Goal: Task Accomplishment & Management: Manage account settings

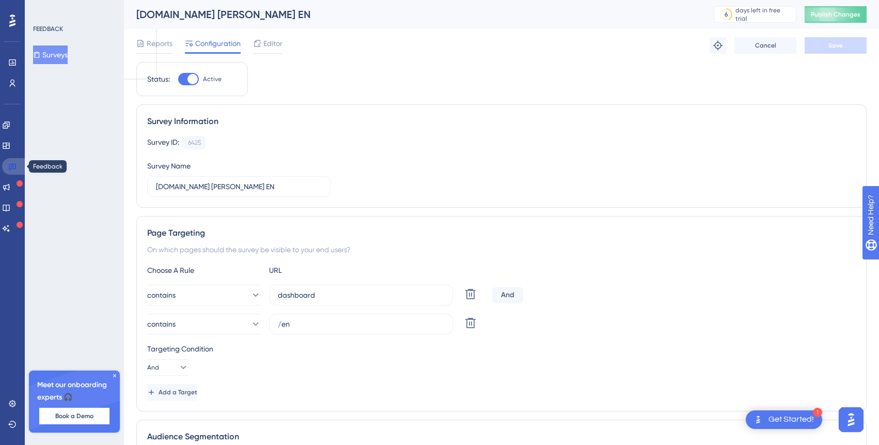
click at [13, 161] on link at bounding box center [14, 166] width 25 height 17
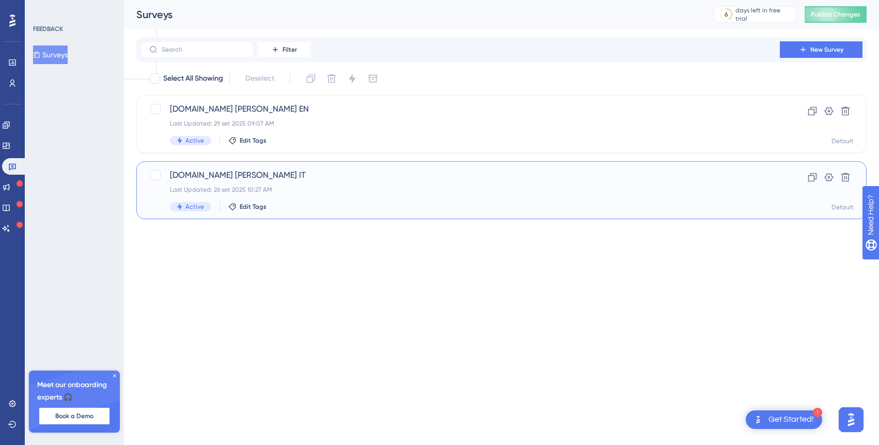
click at [344, 195] on div "[DOMAIN_NAME] [PERSON_NAME] IT Last Updated: 26 set 2025 10:27 AM Active Edit T…" at bounding box center [460, 190] width 580 height 42
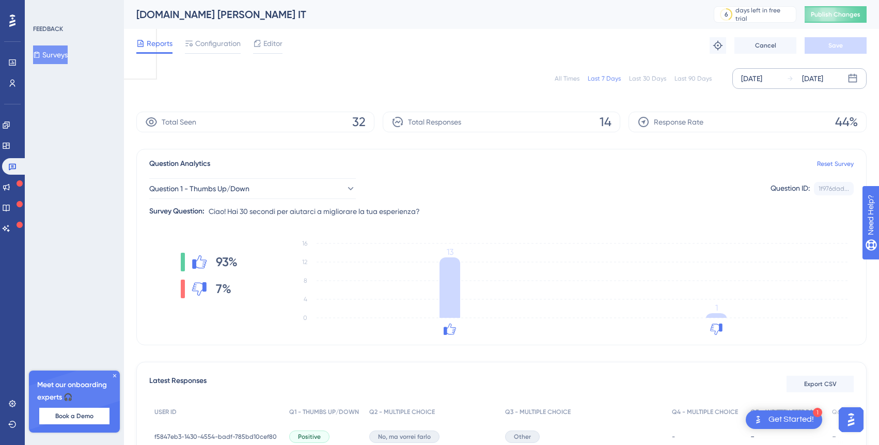
click at [784, 84] on div "[DATE] [DATE]" at bounding box center [799, 78] width 134 height 21
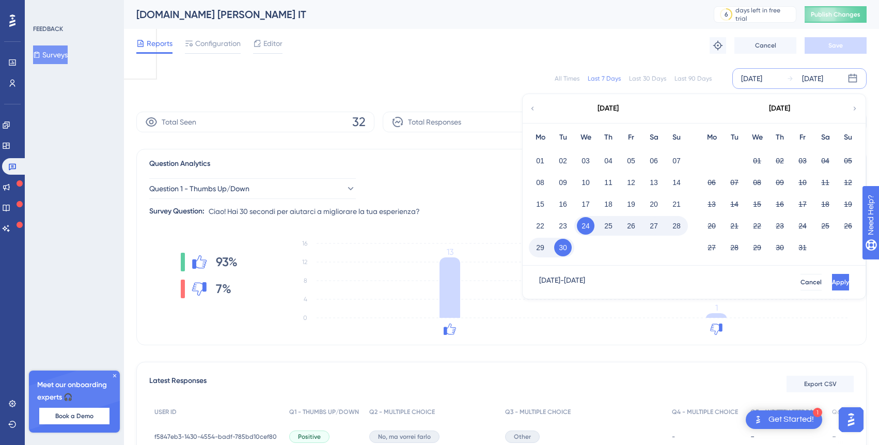
click at [540, 250] on button "29" at bounding box center [540, 248] width 18 height 18
click at [827, 290] on div "[DATE] - [DATE] Cancel Apply" at bounding box center [693, 281] width 343 height 33
click at [831, 284] on span "Apply" at bounding box center [839, 282] width 17 height 8
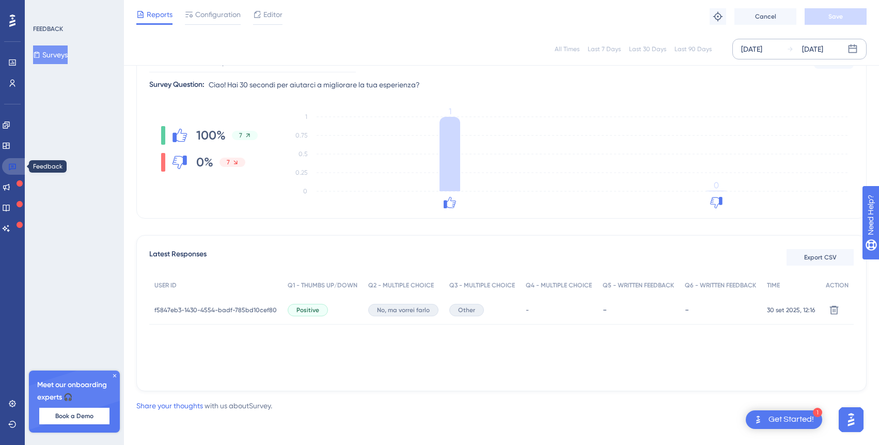
click at [19, 166] on link at bounding box center [14, 166] width 25 height 17
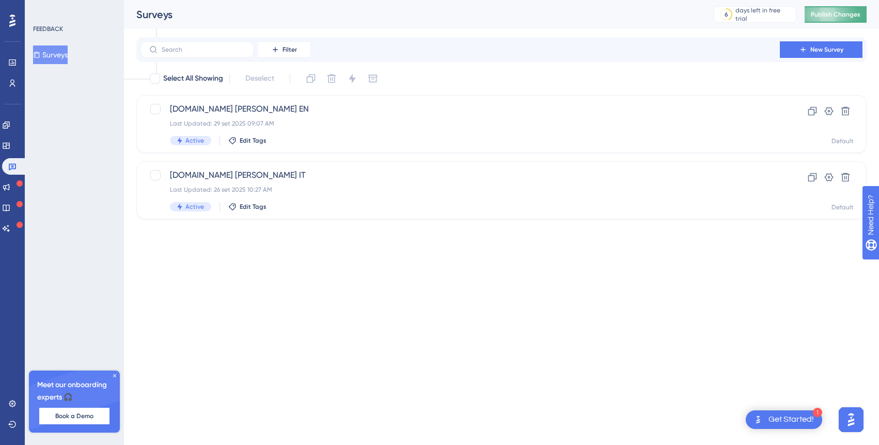
click at [835, 13] on span "Publish Changes" at bounding box center [836, 14] width 50 height 8
click at [11, 404] on icon at bounding box center [12, 403] width 8 height 8
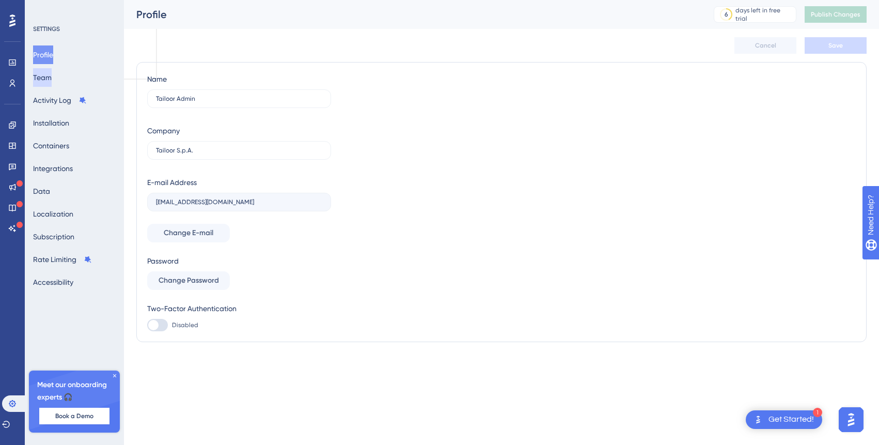
click at [51, 76] on button "Team" at bounding box center [42, 77] width 19 height 19
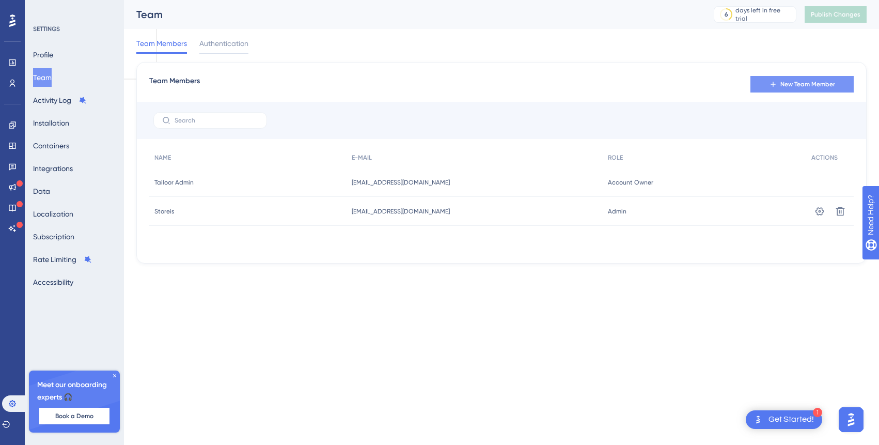
click at [782, 86] on span "New Team Member" at bounding box center [807, 84] width 55 height 8
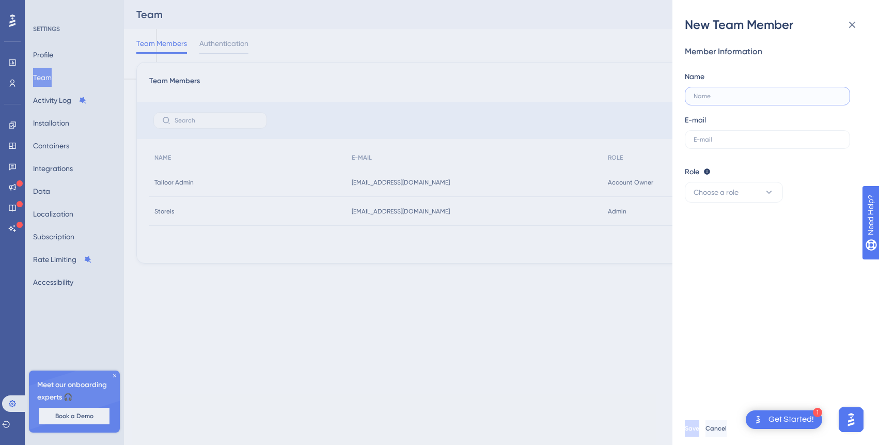
click at [761, 96] on input "text" at bounding box center [767, 95] width 148 height 7
type input "[PERSON_NAME]"
type input "[PERSON_NAME].davoli"
type input "[PERSON_NAME][EMAIL_ADDRESS][PERSON_NAME][DOMAIN_NAME]"
click at [751, 195] on button "Choose a role" at bounding box center [734, 192] width 98 height 21
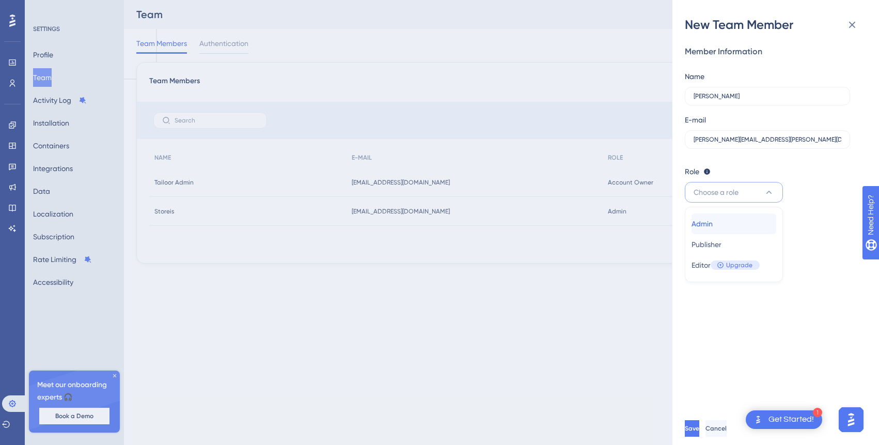
click at [741, 229] on div "Admin Admin" at bounding box center [733, 223] width 85 height 21
click at [701, 428] on button "Save" at bounding box center [693, 428] width 17 height 17
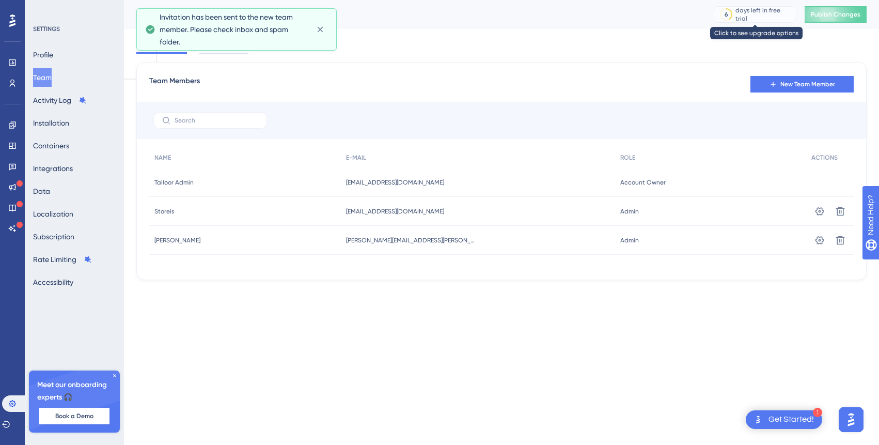
click at [763, 14] on div "days left in free trial" at bounding box center [763, 14] width 57 height 17
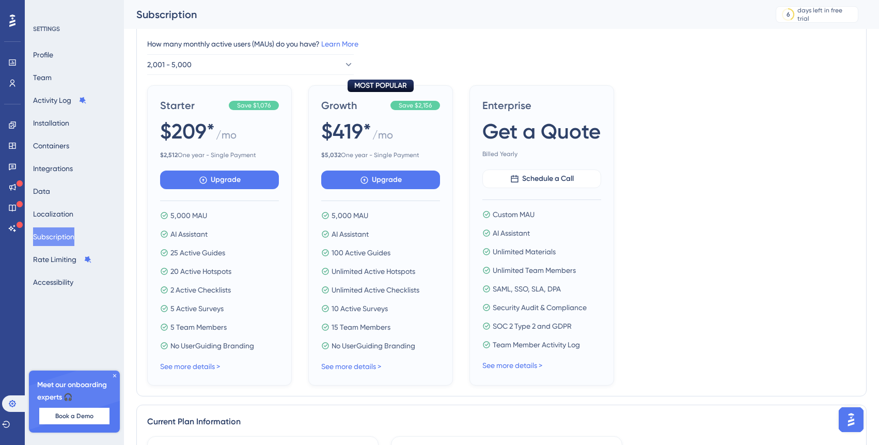
scroll to position [108, 0]
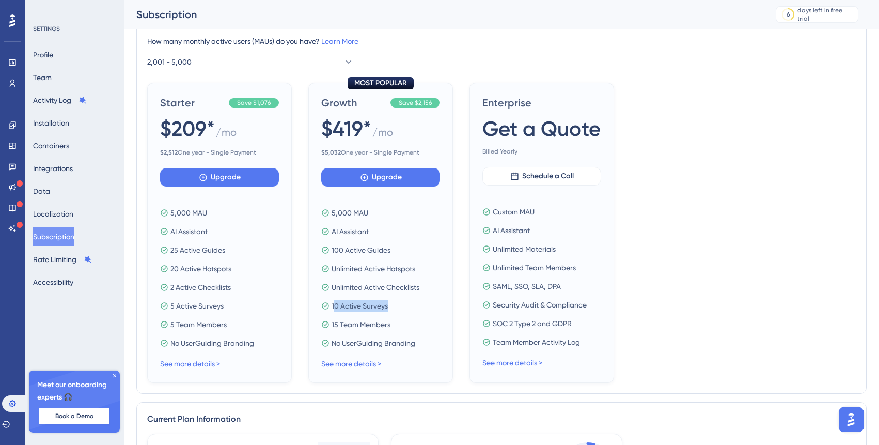
drag, startPoint x: 394, startPoint y: 306, endPoint x: 334, endPoint y: 305, distance: 60.4
click at [334, 305] on div "10 Active Surveys" at bounding box center [380, 305] width 119 height 12
drag, startPoint x: 345, startPoint y: 250, endPoint x: 408, endPoint y: 250, distance: 63.0
click at [408, 250] on div "100 Active Guides" at bounding box center [380, 250] width 119 height 12
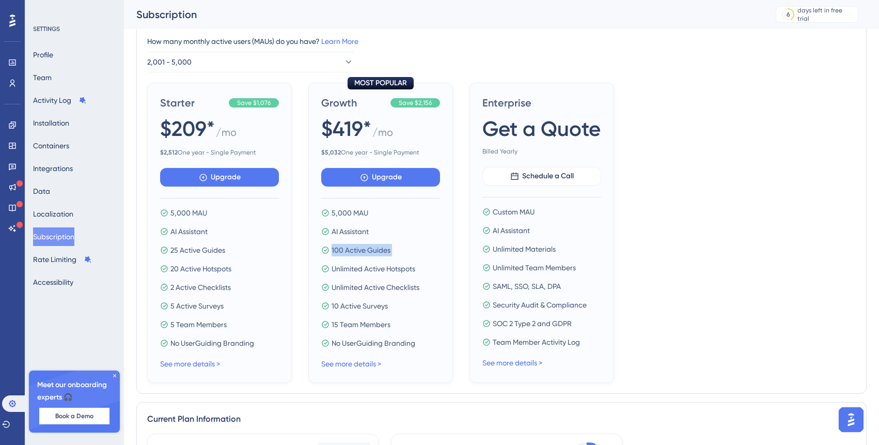
drag, startPoint x: 408, startPoint y: 250, endPoint x: 335, endPoint y: 245, distance: 73.0
click at [335, 245] on div "100 Active Guides" at bounding box center [380, 250] width 119 height 12
click at [400, 326] on div "15 Team Members" at bounding box center [380, 324] width 119 height 12
drag, startPoint x: 400, startPoint y: 326, endPoint x: 354, endPoint y: 311, distance: 48.3
click at [354, 311] on div "5,000 MAU AI Assistant 100 Active Guides Unlimited Active Hotspots Unlimited Ac…" at bounding box center [380, 278] width 119 height 142
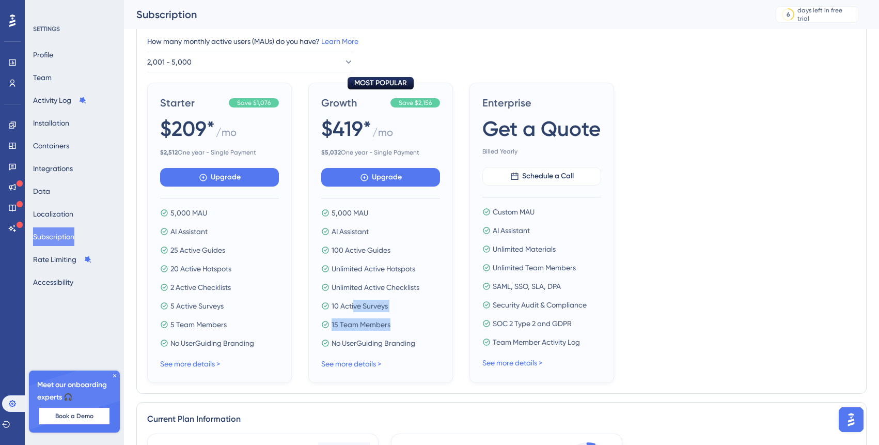
click at [405, 328] on div "15 Team Members" at bounding box center [380, 324] width 119 height 12
drag, startPoint x: 405, startPoint y: 328, endPoint x: 383, endPoint y: 319, distance: 23.8
click at [383, 319] on div "15 Team Members" at bounding box center [380, 324] width 119 height 12
click at [395, 322] on div "15 Team Members" at bounding box center [380, 324] width 119 height 12
drag, startPoint x: 395, startPoint y: 322, endPoint x: 330, endPoint y: 322, distance: 65.6
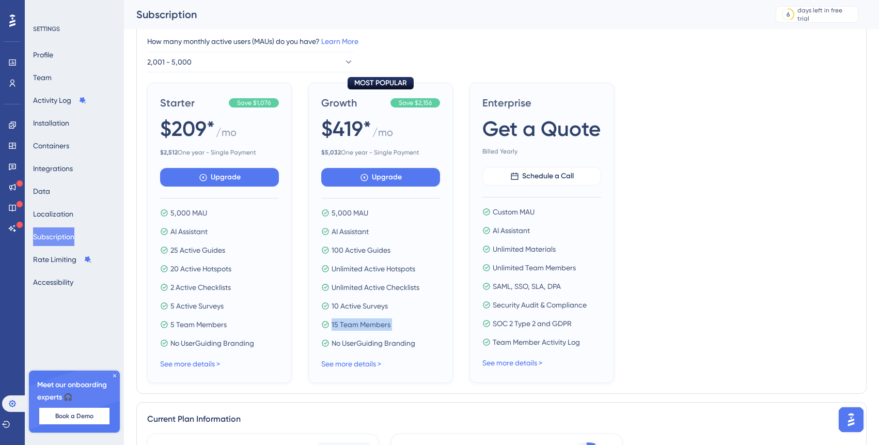
click at [330, 322] on div "15 Team Members" at bounding box center [380, 324] width 119 height 12
drag, startPoint x: 395, startPoint y: 310, endPoint x: 320, endPoint y: 310, distance: 75.4
click at [320, 310] on div "MOST POPULAR Growth Save $2,156 $419* / mo $ 5,032 One year - Single Payment Up…" at bounding box center [380, 233] width 145 height 300
drag, startPoint x: 416, startPoint y: 343, endPoint x: 332, endPoint y: 329, distance: 84.2
click at [332, 329] on div "5,000 MAU AI Assistant 100 Active Guides Unlimited Active Hotspots Unlimited Ac…" at bounding box center [380, 278] width 119 height 142
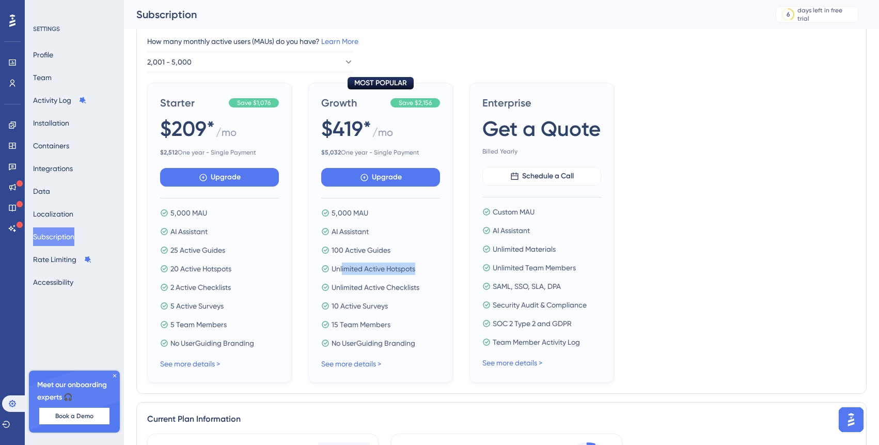
drag, startPoint x: 342, startPoint y: 264, endPoint x: 425, endPoint y: 265, distance: 83.1
click at [425, 265] on div "Unlimited Active Hotspots" at bounding box center [380, 268] width 119 height 12
drag, startPoint x: 425, startPoint y: 265, endPoint x: 329, endPoint y: 263, distance: 95.5
click at [329, 263] on div "Unlimited Active Hotspots" at bounding box center [380, 268] width 119 height 12
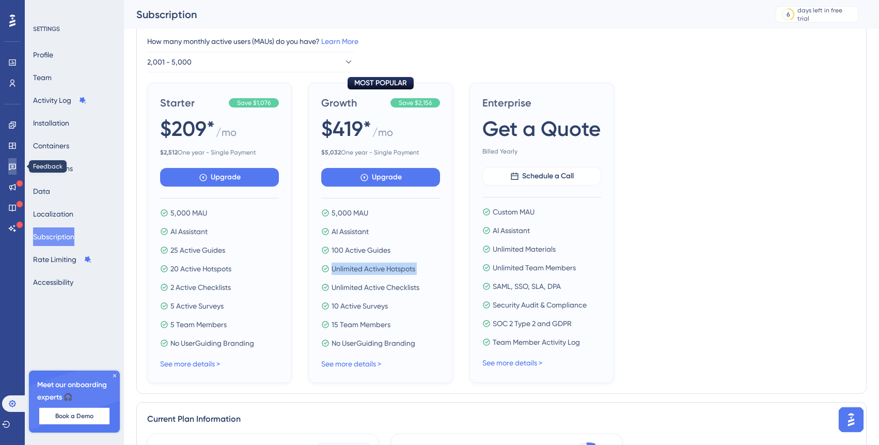
click at [13, 166] on icon at bounding box center [12, 166] width 8 height 8
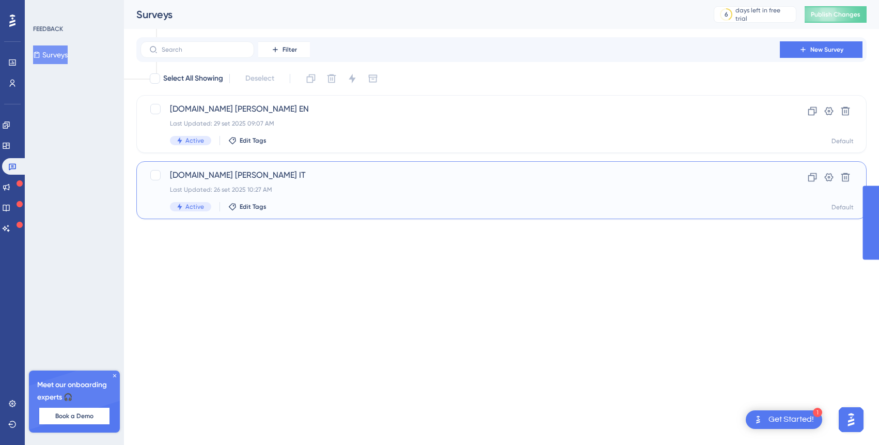
click at [241, 180] on span "[DOMAIN_NAME] [PERSON_NAME] IT" at bounding box center [460, 175] width 580 height 12
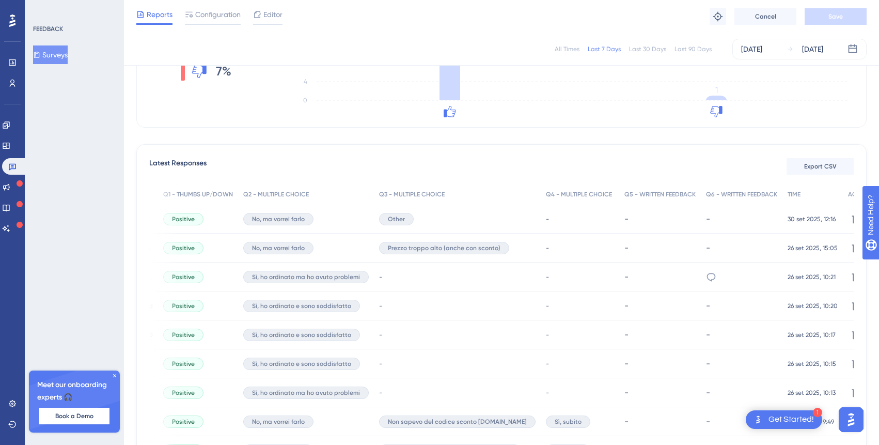
scroll to position [214, 0]
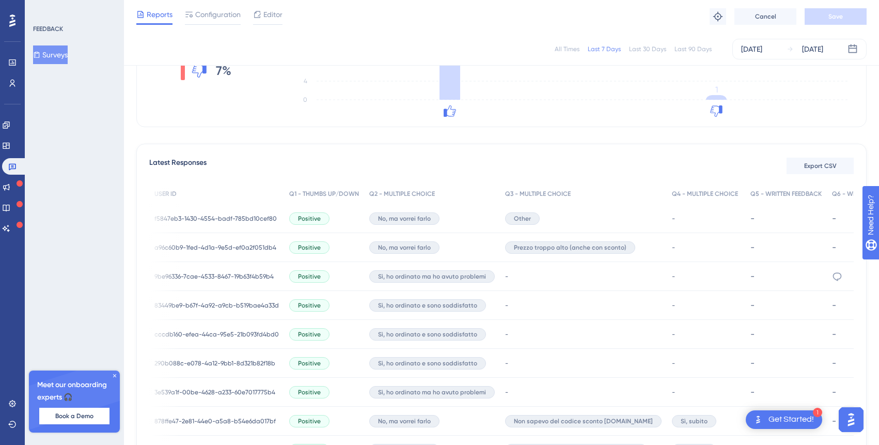
scroll to position [0, 126]
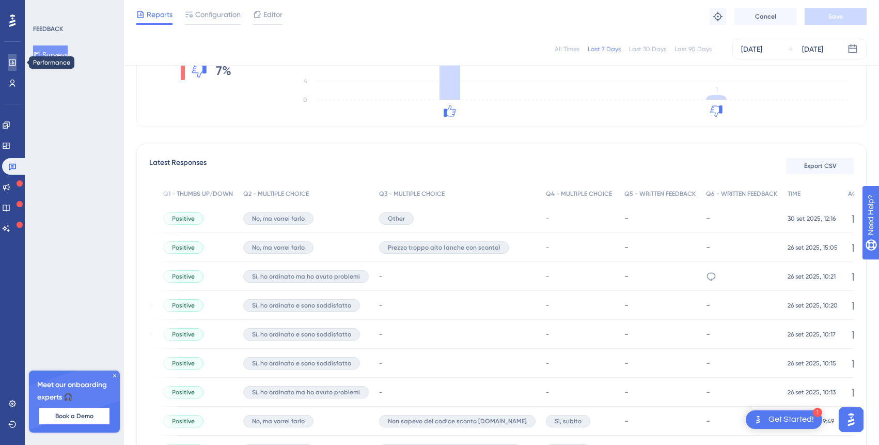
click at [14, 62] on icon at bounding box center [12, 62] width 8 height 8
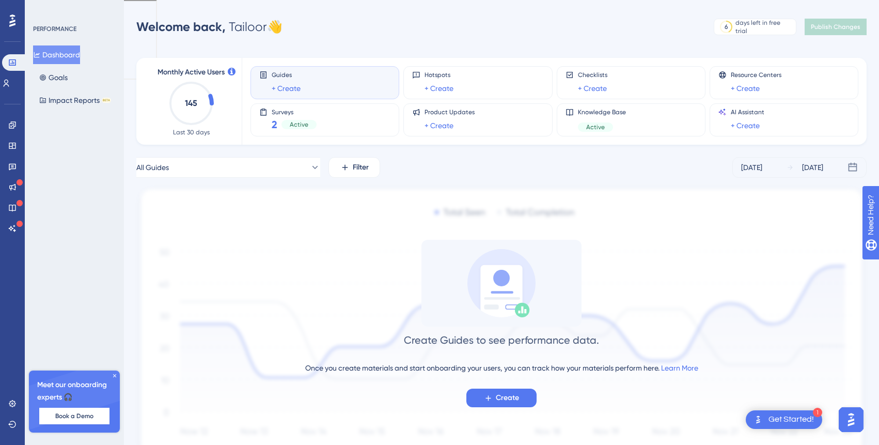
click at [762, 169] on div "[DATE]" at bounding box center [751, 167] width 21 height 12
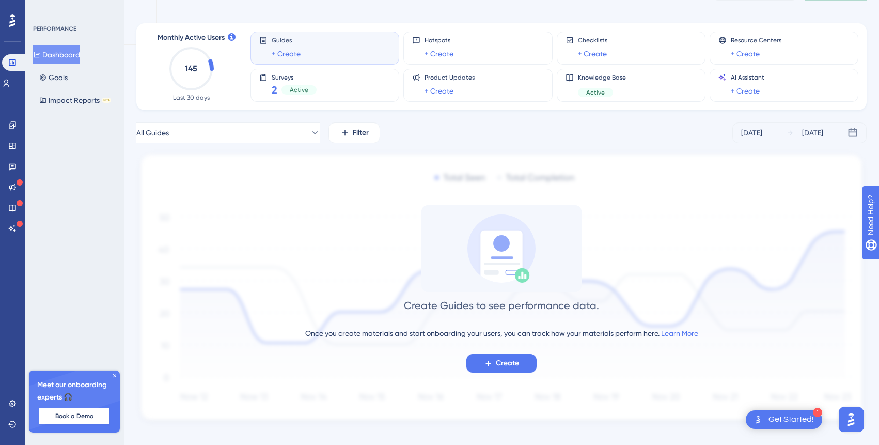
scroll to position [19, 0]
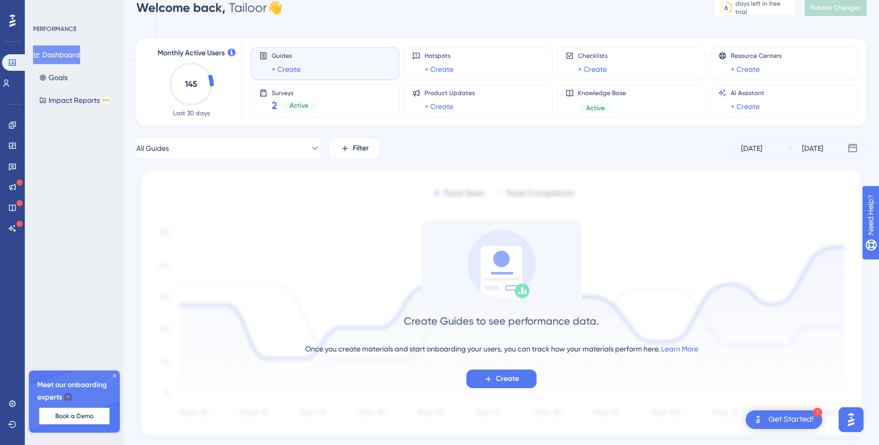
click at [851, 148] on icon at bounding box center [852, 148] width 10 height 10
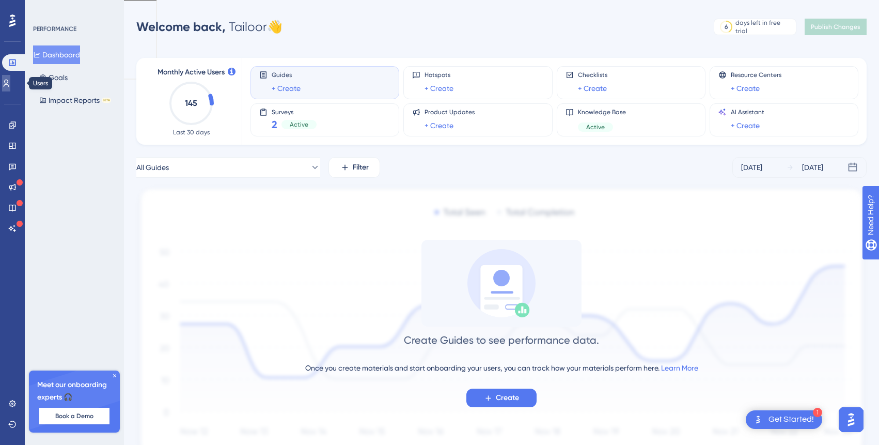
click at [10, 80] on icon at bounding box center [6, 83] width 8 height 8
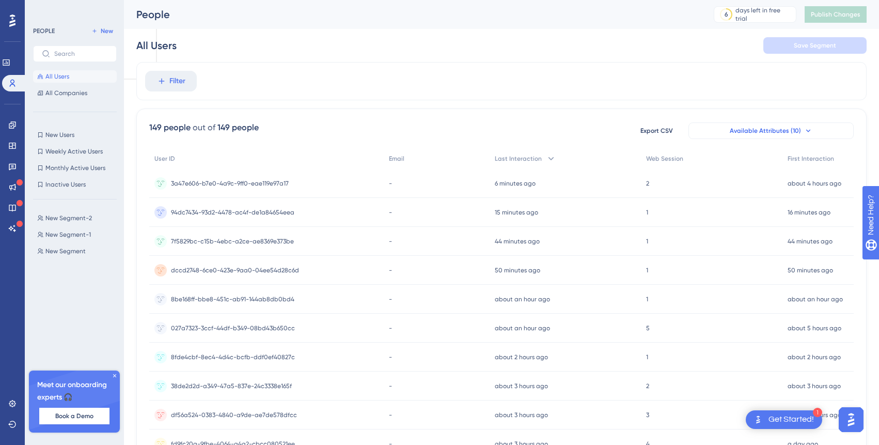
click at [771, 133] on span "Available Attributes (10)" at bounding box center [765, 130] width 71 height 8
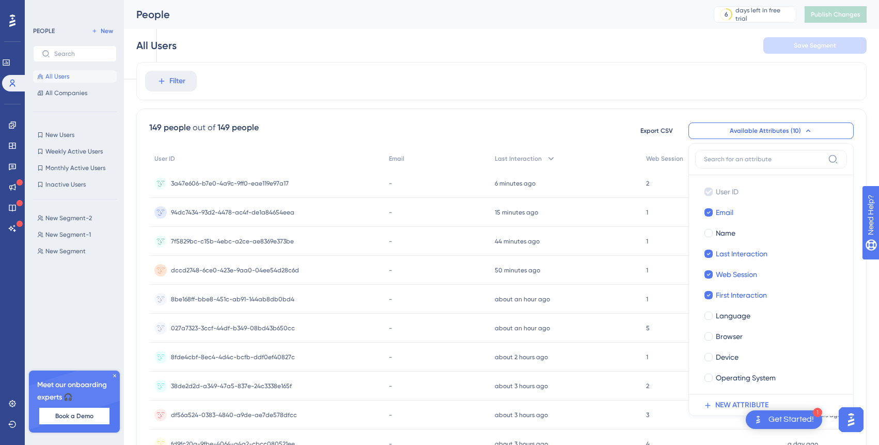
scroll to position [57, 0]
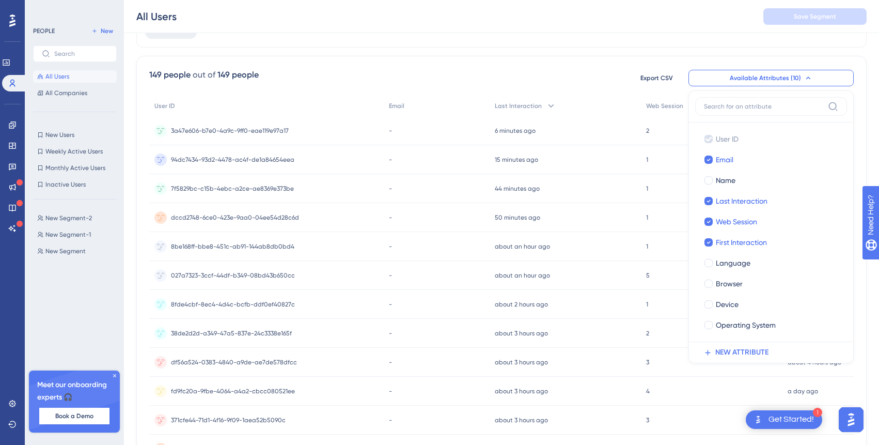
click at [475, 319] on div "-" at bounding box center [436, 333] width 105 height 29
